Goal: Find specific page/section: Find specific page/section

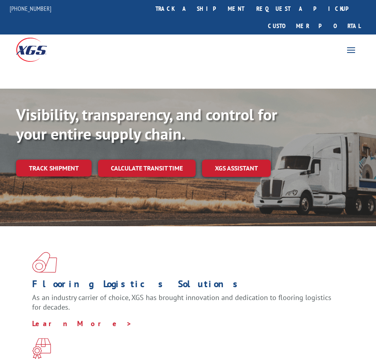
click at [346, 43] on span at bounding box center [351, 49] width 13 height 13
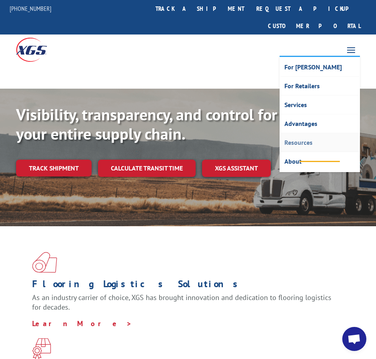
click at [289, 133] on link "Resources" at bounding box center [319, 142] width 79 height 19
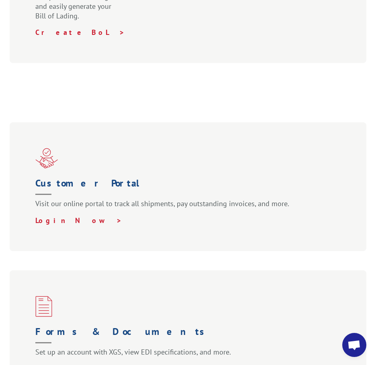
scroll to position [836, 0]
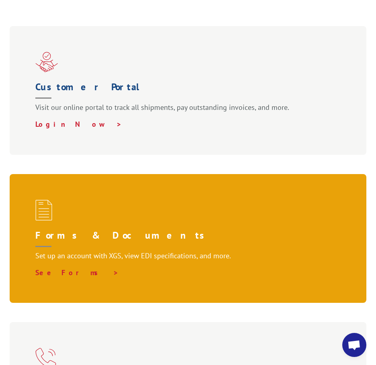
click at [79, 268] on p "See Forms >" at bounding box center [189, 273] width 308 height 10
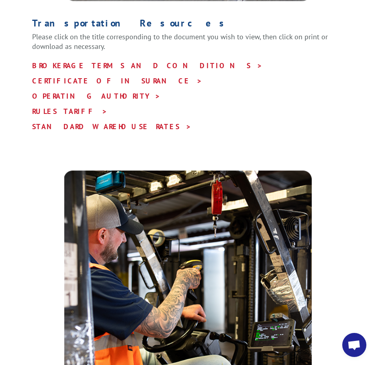
scroll to position [485, 0]
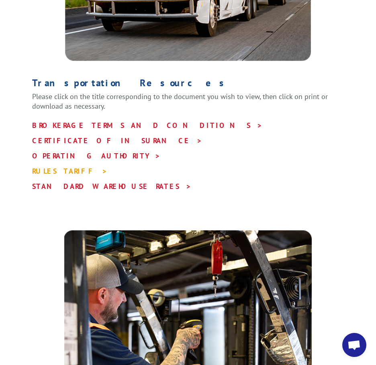
click at [59, 167] on link "RULES TARIFF >" at bounding box center [69, 171] width 75 height 9
